Goal: Transaction & Acquisition: Purchase product/service

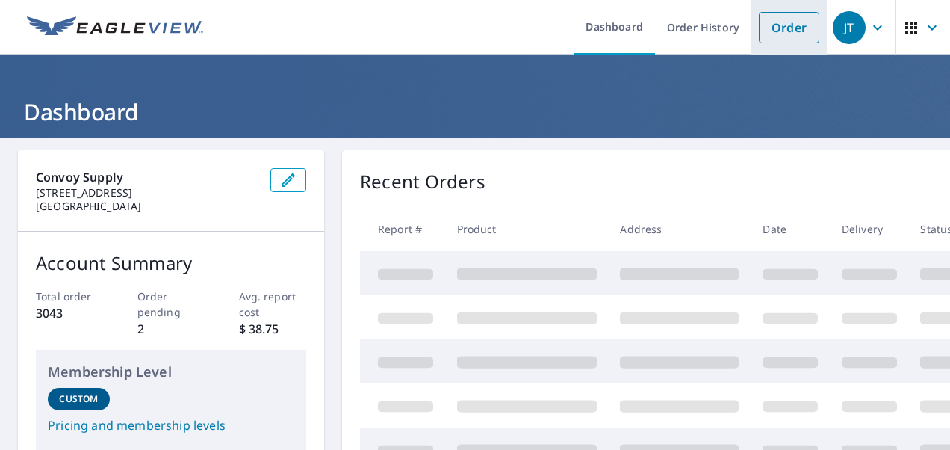
click at [787, 31] on link "Order" at bounding box center [789, 27] width 60 height 31
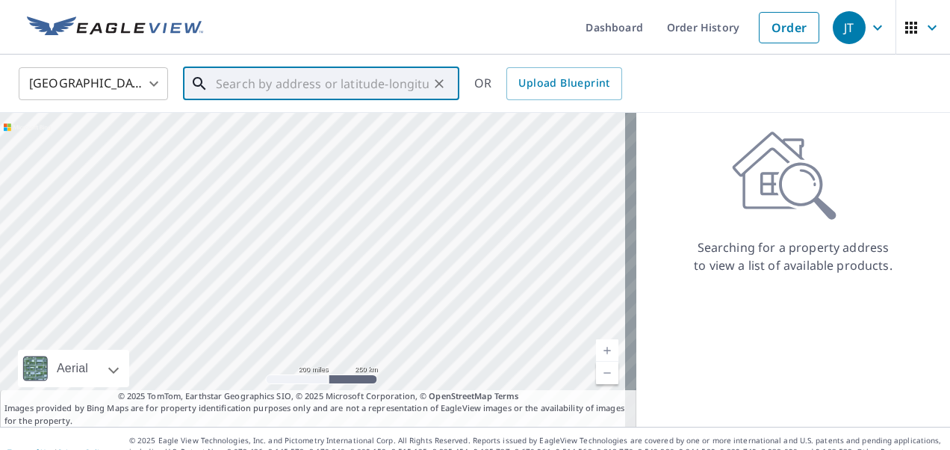
paste input "[STREET_ADDRESS][PERSON_NAME]"
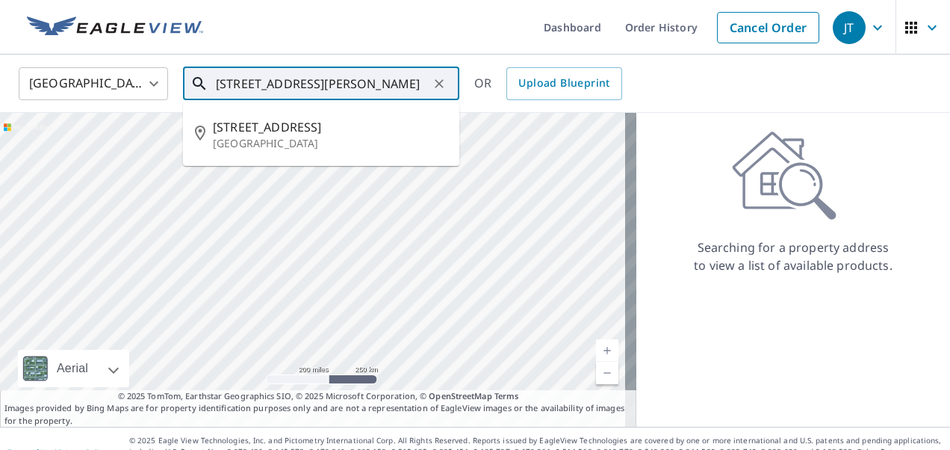
type input "[STREET_ADDRESS][PERSON_NAME]"
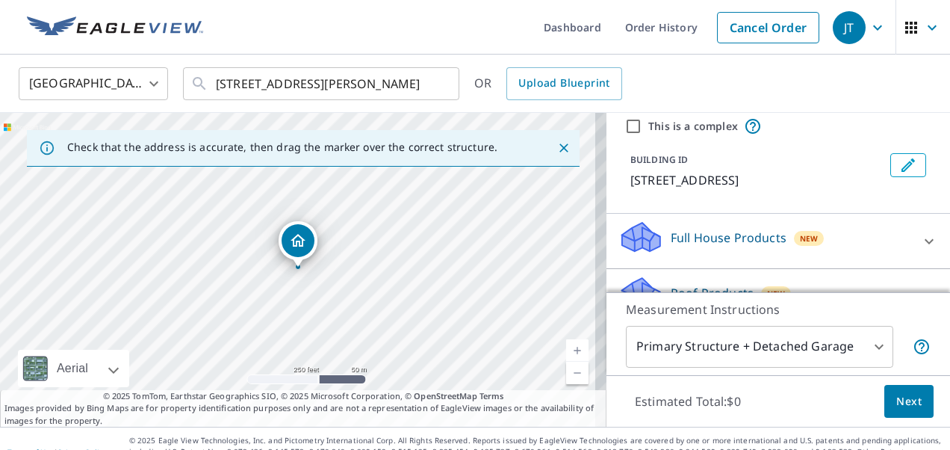
scroll to position [75, 0]
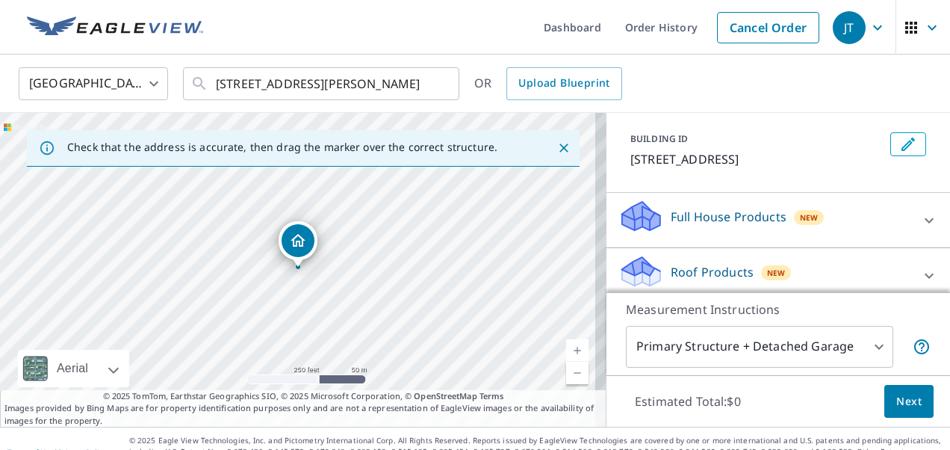
click at [694, 279] on p "Roof Products" at bounding box center [712, 272] width 83 height 18
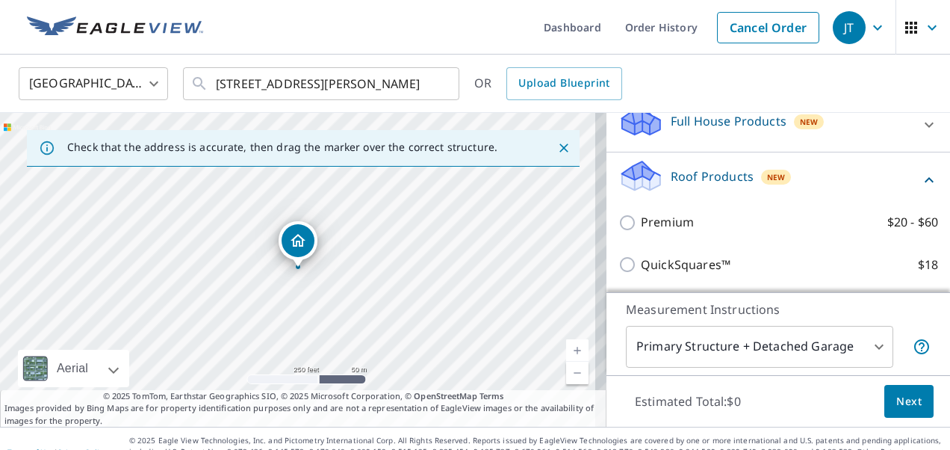
scroll to position [224, 0]
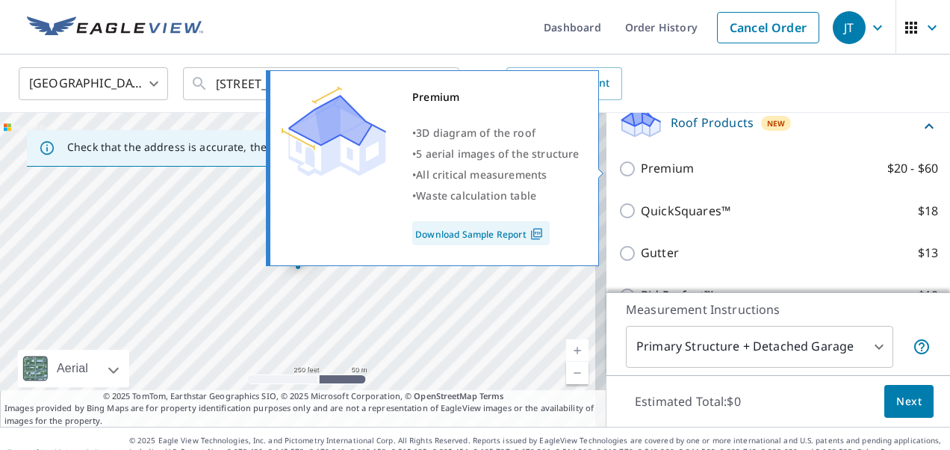
click at [649, 174] on p "Premium" at bounding box center [667, 168] width 53 height 19
click at [641, 174] on input "Premium $20 - $60" at bounding box center [629, 169] width 22 height 18
checkbox input "true"
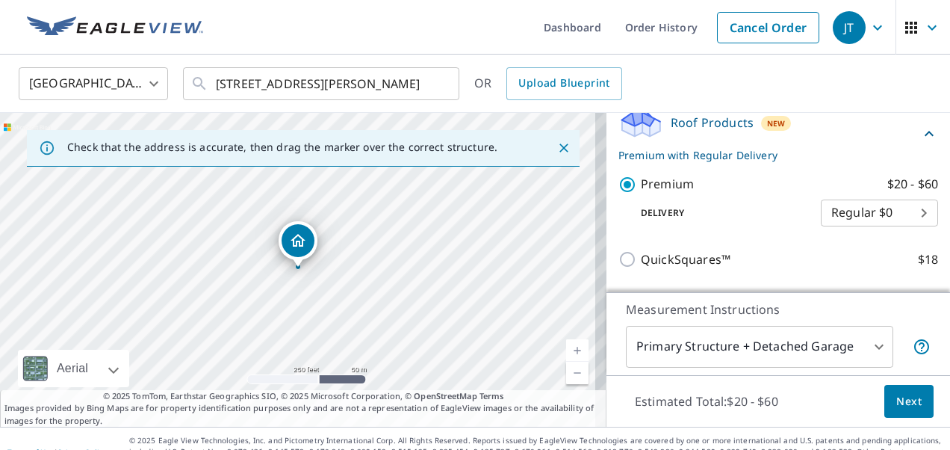
click at [887, 388] on button "Next" at bounding box center [908, 402] width 49 height 34
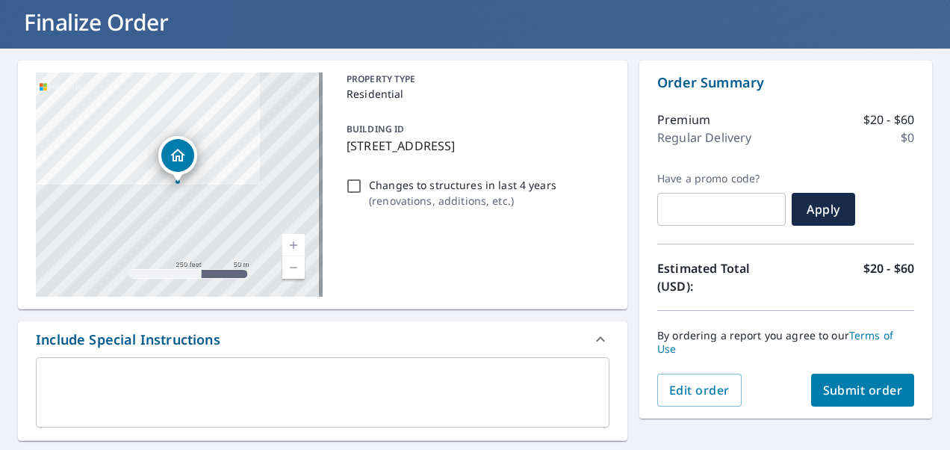
scroll to position [299, 0]
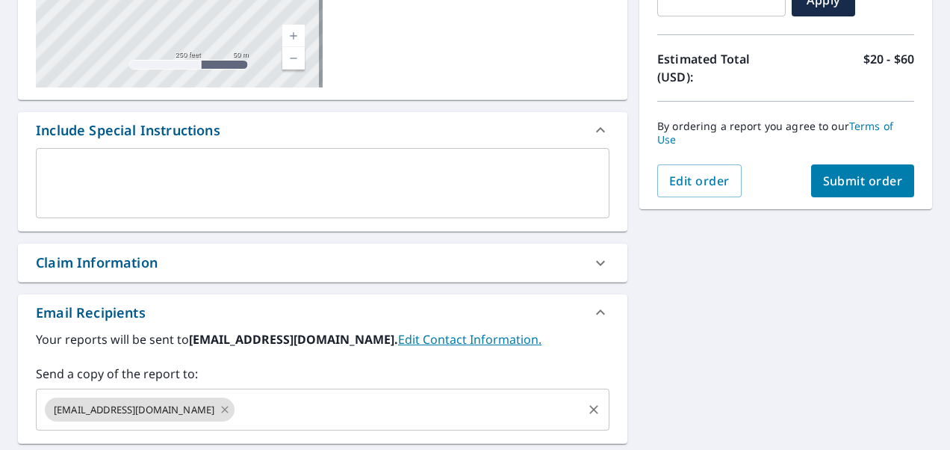
click at [219, 408] on icon at bounding box center [225, 409] width 12 height 16
checkbox input "true"
click at [199, 412] on input "text" at bounding box center [312, 409] width 538 height 28
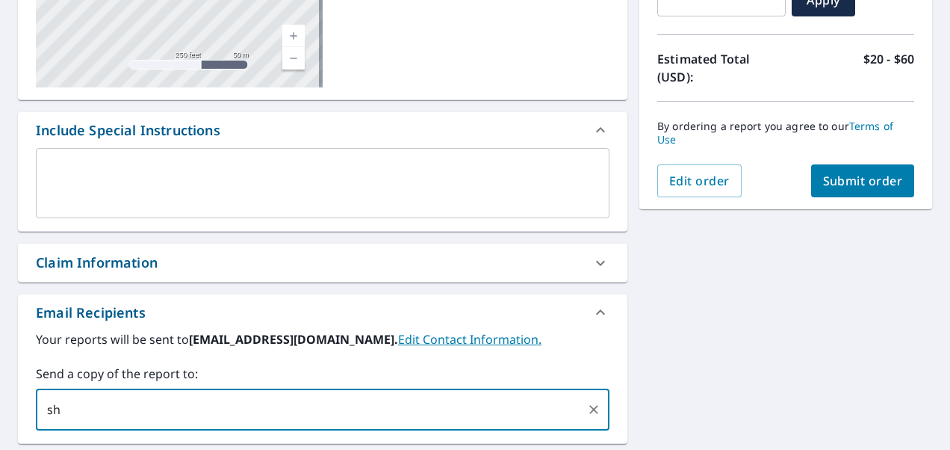
type input "s"
type input "[EMAIL_ADDRESS][DOMAIN_NAME]"
checkbox input "true"
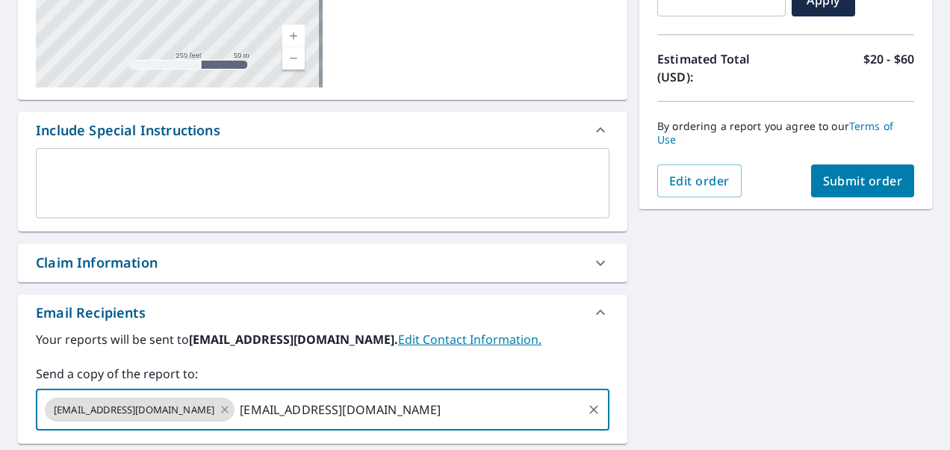
type input "[EMAIL_ADDRESS][DOMAIN_NAME]"
click at [874, 171] on button "Submit order" at bounding box center [863, 180] width 104 height 33
checkbox input "true"
